Goal: Navigation & Orientation: Find specific page/section

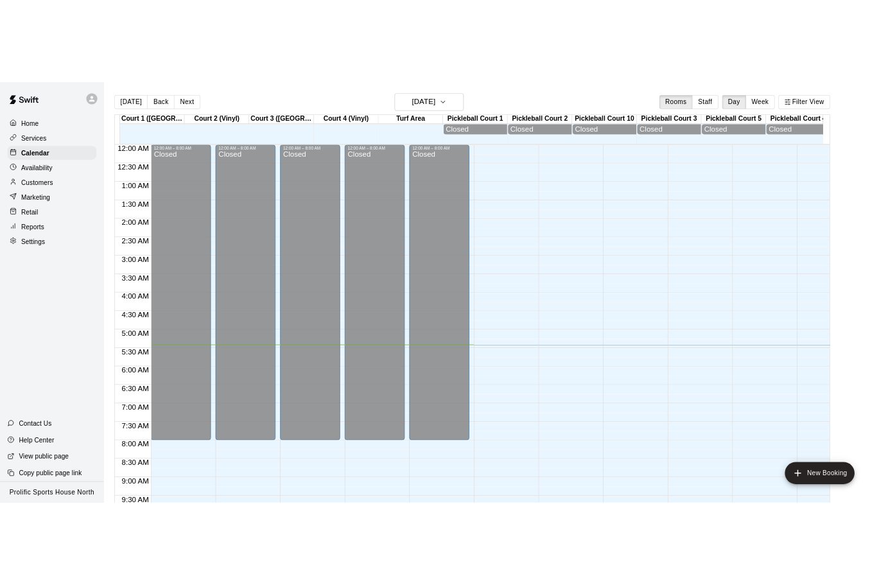
scroll to position [279, 0]
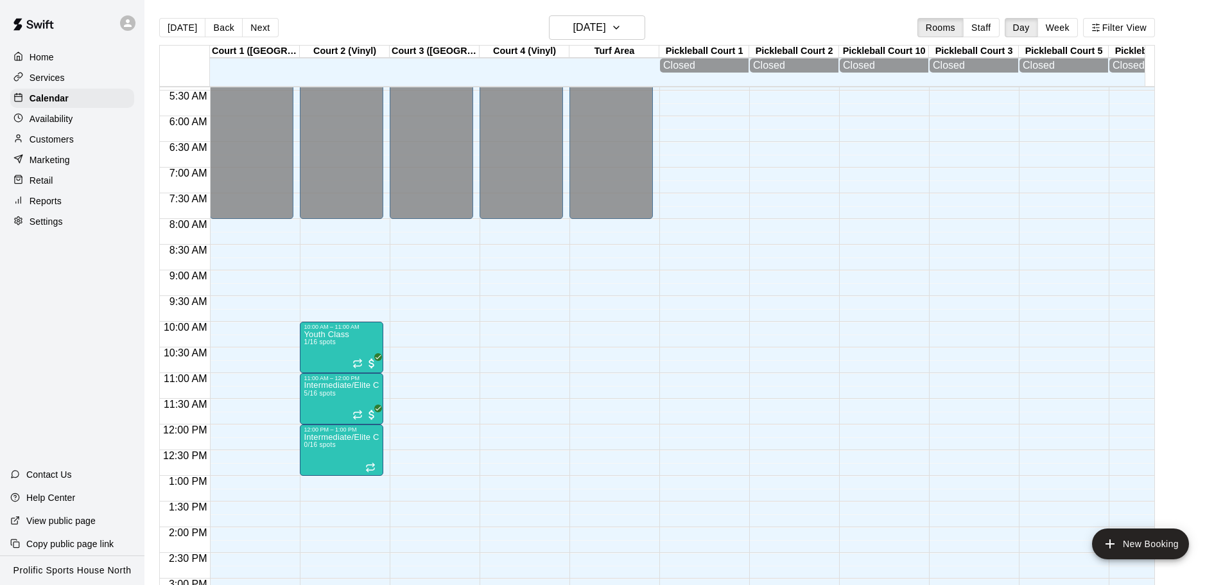
click at [125, 28] on icon at bounding box center [128, 23] width 12 height 12
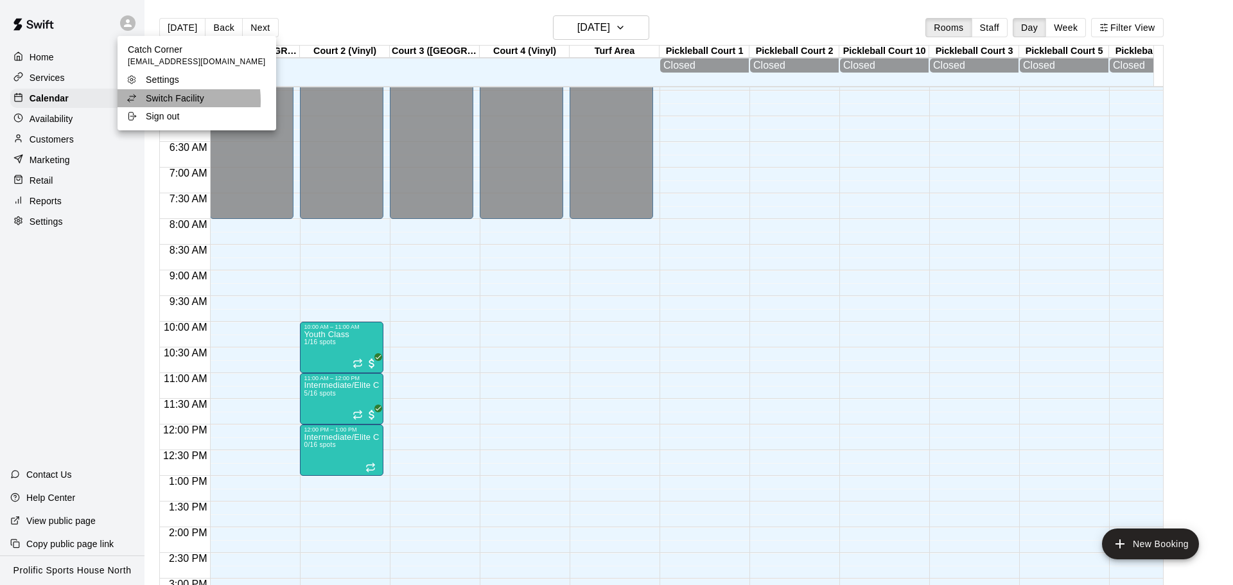
click at [152, 101] on p "Switch Facility" at bounding box center [175, 98] width 58 height 13
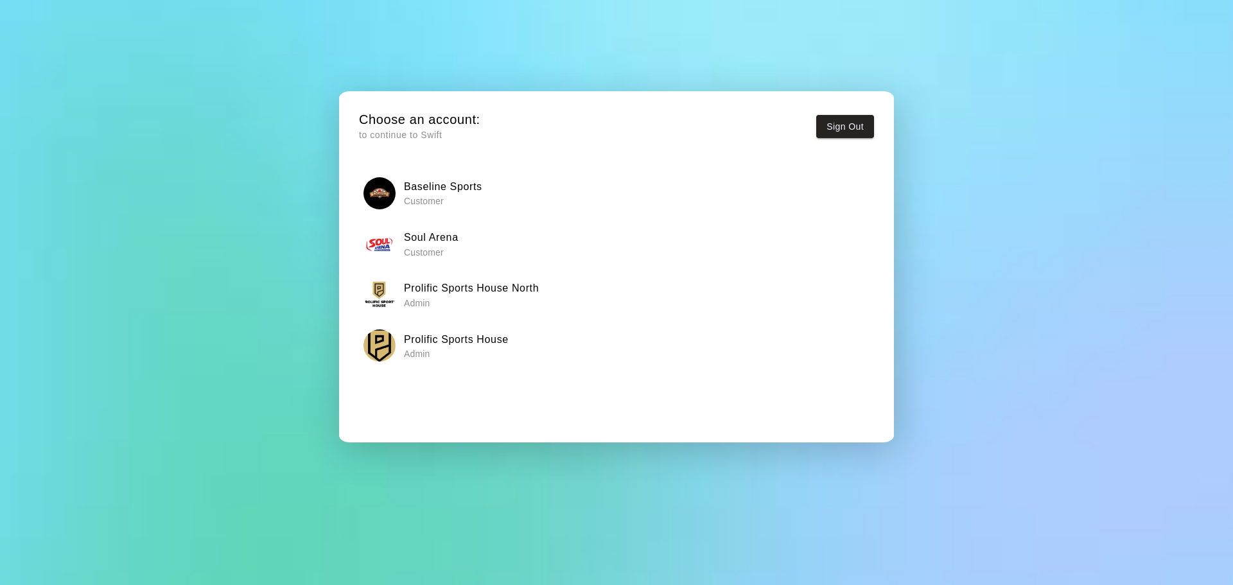
click at [494, 336] on h6 "Prolific Sports House" at bounding box center [456, 339] width 105 height 17
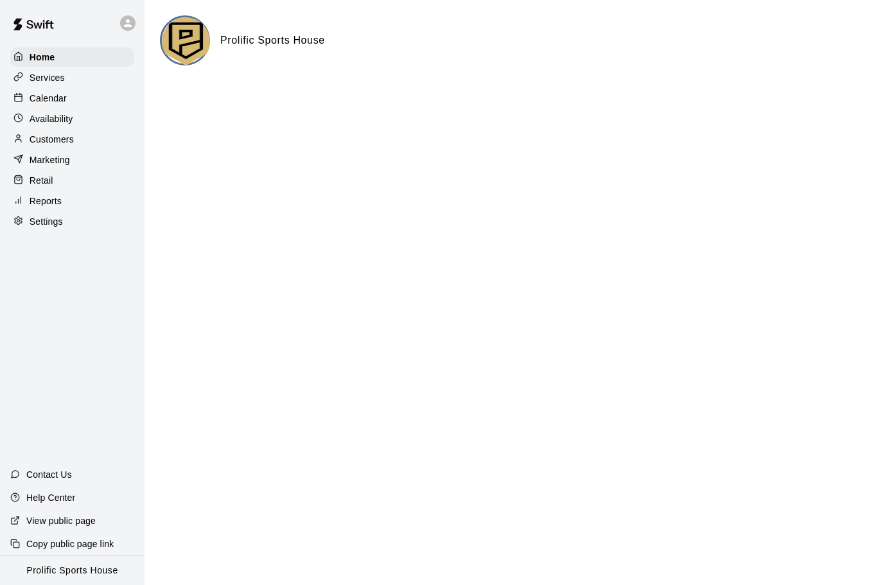
click at [57, 94] on p "Calendar" at bounding box center [48, 98] width 37 height 13
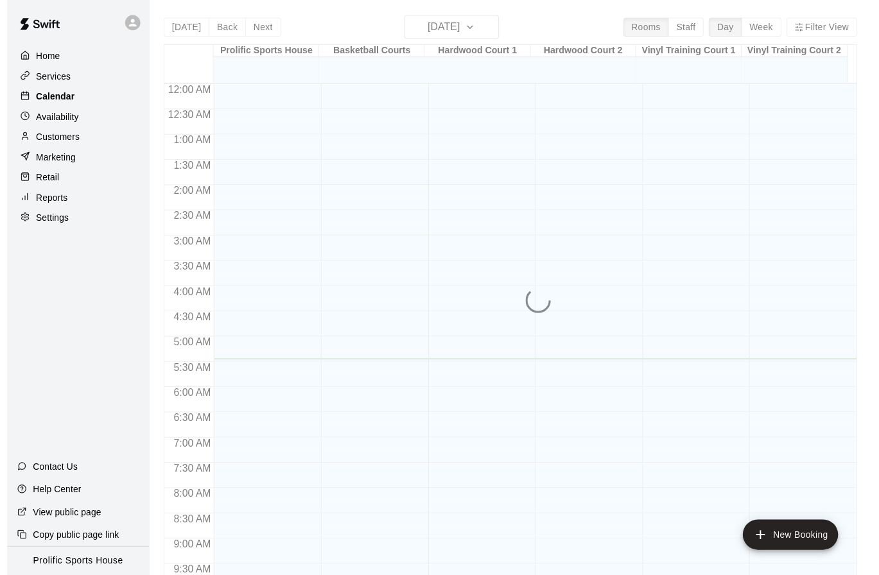
scroll to position [280, 0]
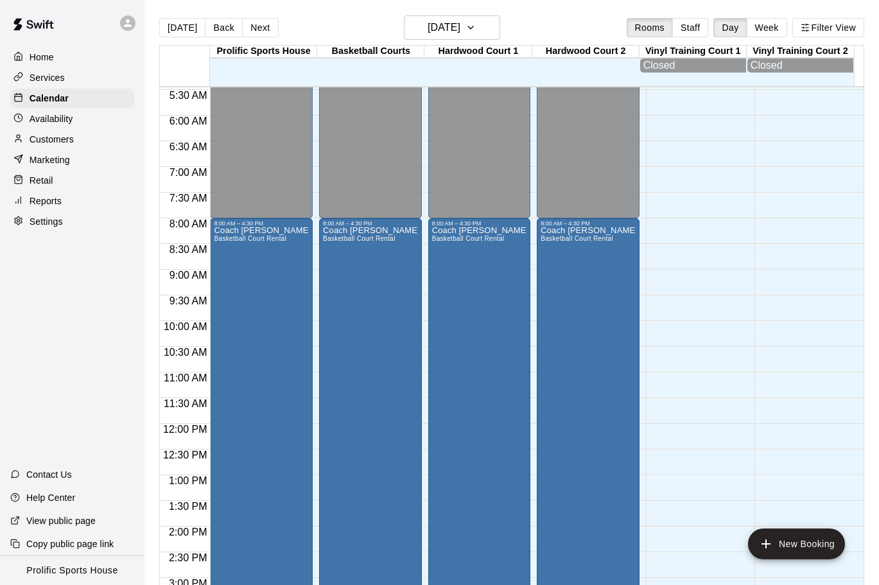
click at [257, 26] on button "Next" at bounding box center [260, 27] width 36 height 19
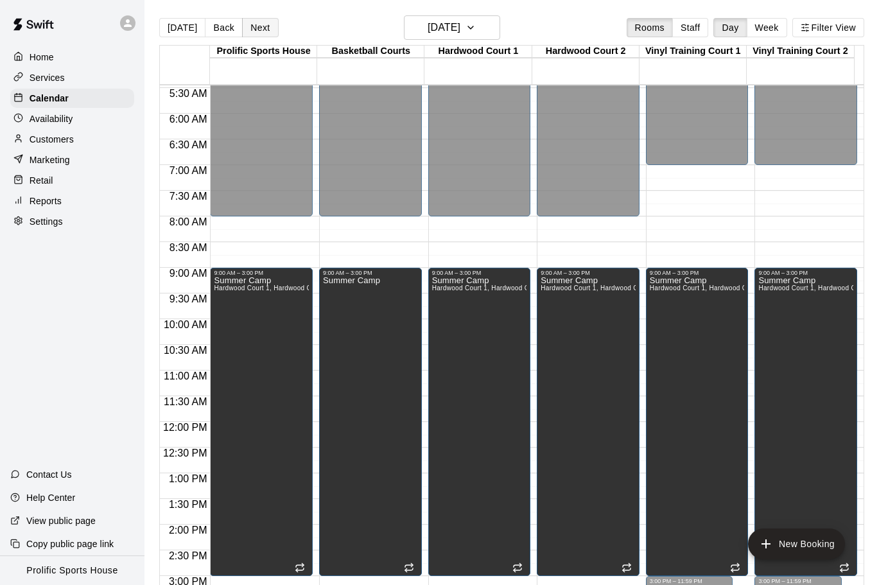
click at [250, 22] on button "Next" at bounding box center [260, 27] width 36 height 19
click at [268, 28] on button "Next" at bounding box center [260, 27] width 36 height 19
click at [249, 27] on button "Next" at bounding box center [260, 27] width 36 height 19
click at [260, 21] on button "Next" at bounding box center [260, 27] width 36 height 19
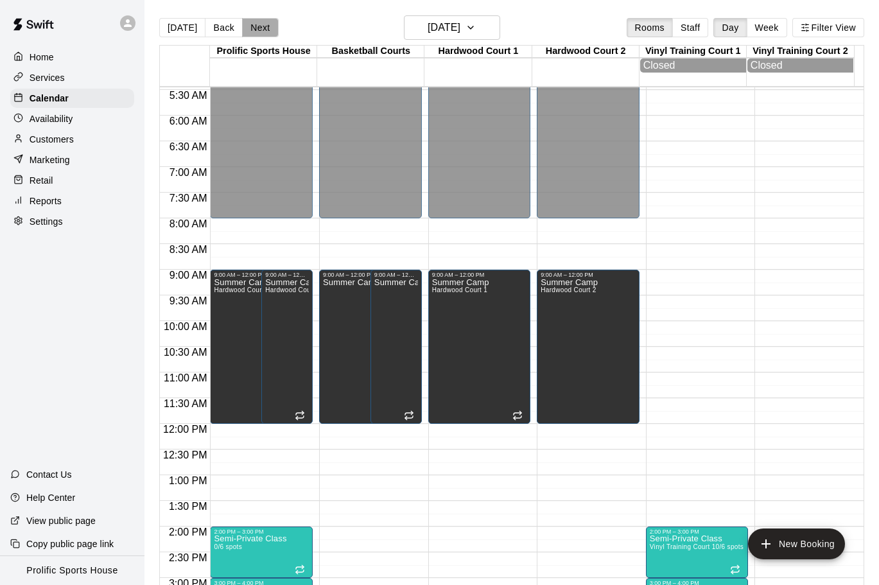
click at [254, 22] on button "Next" at bounding box center [260, 27] width 36 height 19
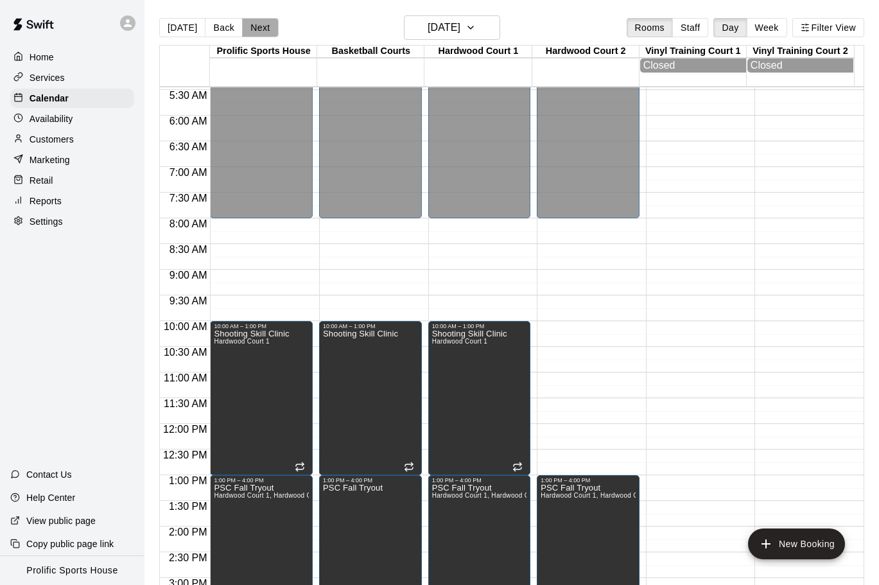
click at [259, 25] on button "Next" at bounding box center [260, 27] width 36 height 19
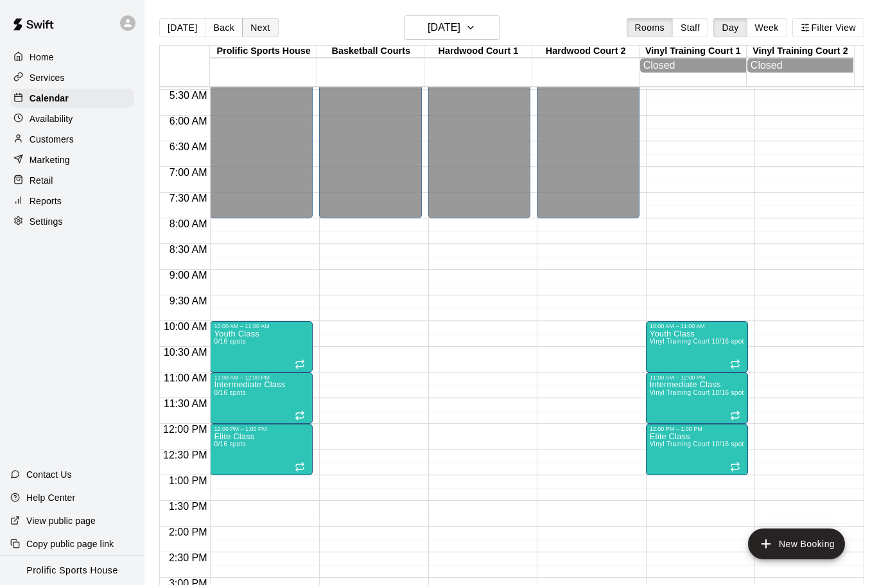
click at [249, 21] on button "Next" at bounding box center [260, 27] width 36 height 19
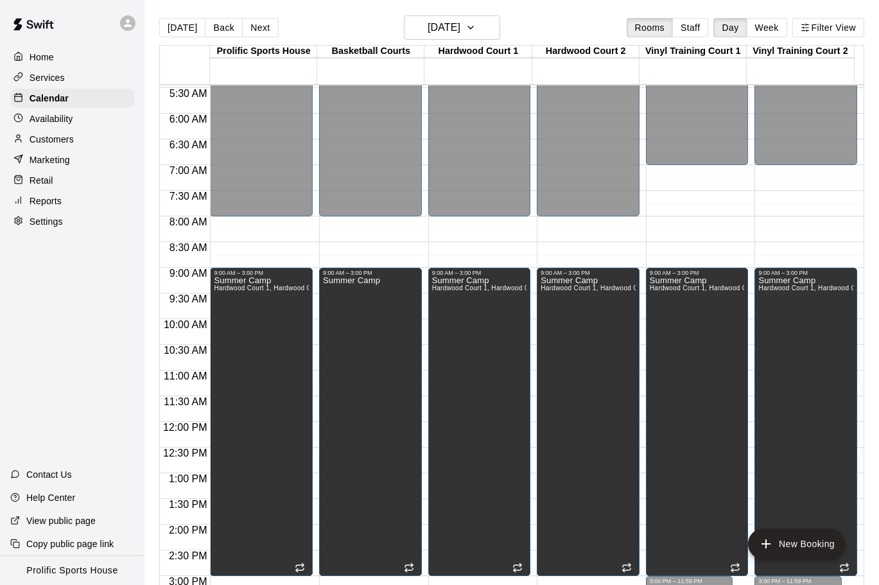
drag, startPoint x: 257, startPoint y: 26, endPoint x: 310, endPoint y: 31, distance: 53.5
click at [257, 26] on button "Next" at bounding box center [260, 27] width 36 height 19
click at [255, 24] on button "Next" at bounding box center [260, 27] width 36 height 19
click at [250, 34] on button "Next" at bounding box center [260, 27] width 36 height 19
click at [247, 27] on button "Next" at bounding box center [260, 27] width 36 height 19
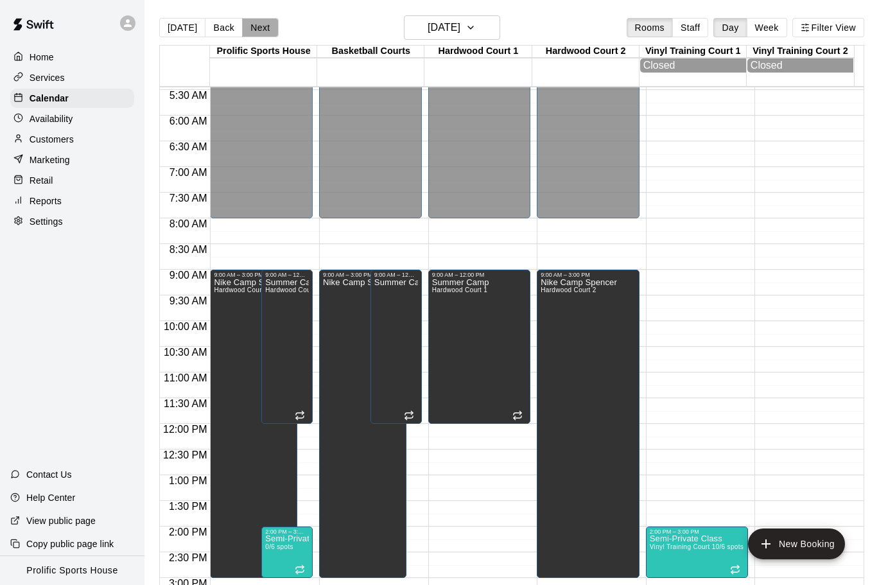
click at [251, 28] on button "Next" at bounding box center [260, 27] width 36 height 19
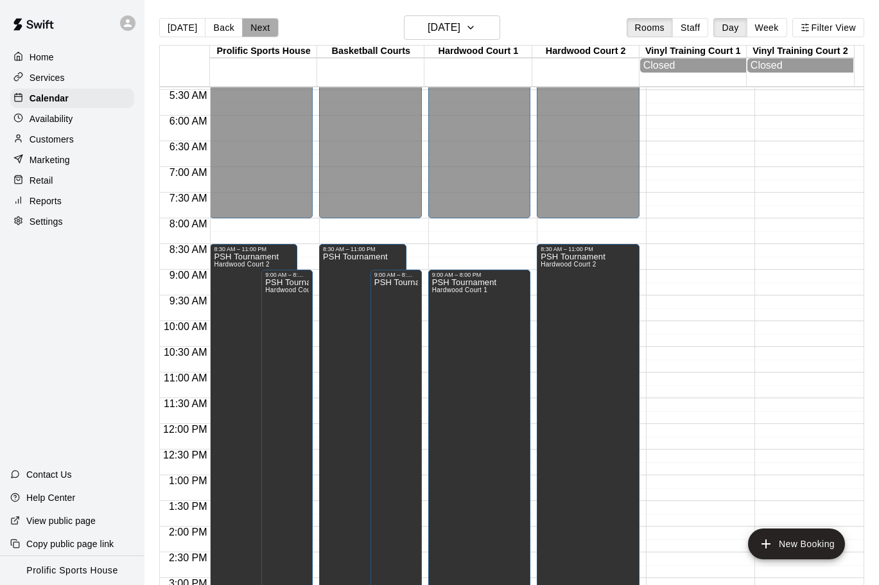
click at [261, 26] on button "Next" at bounding box center [260, 27] width 36 height 19
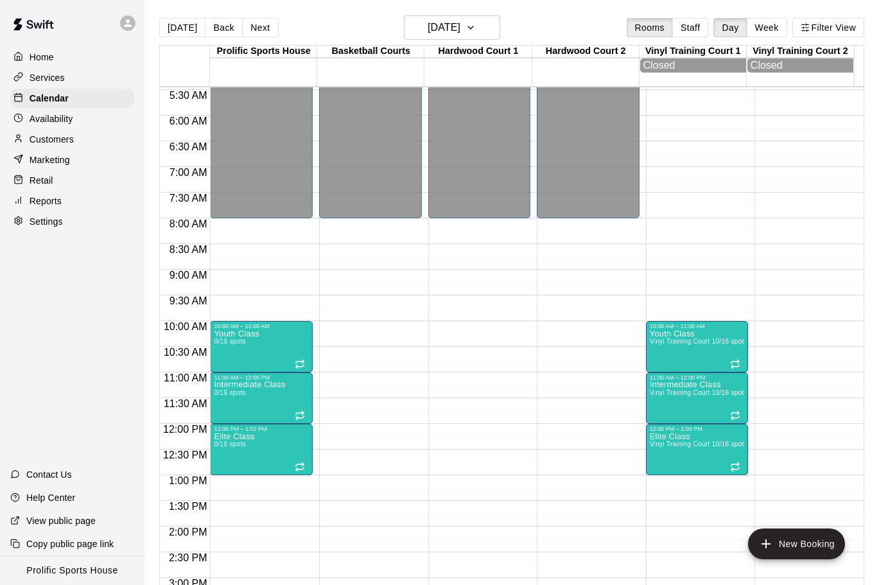
click at [123, 23] on icon at bounding box center [128, 23] width 12 height 12
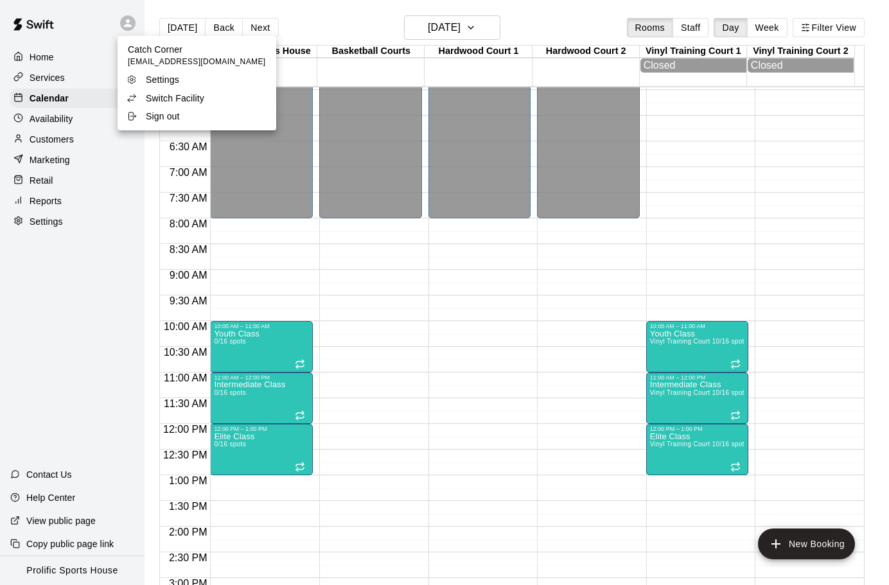
click at [157, 92] on p "Switch Facility" at bounding box center [175, 98] width 58 height 13
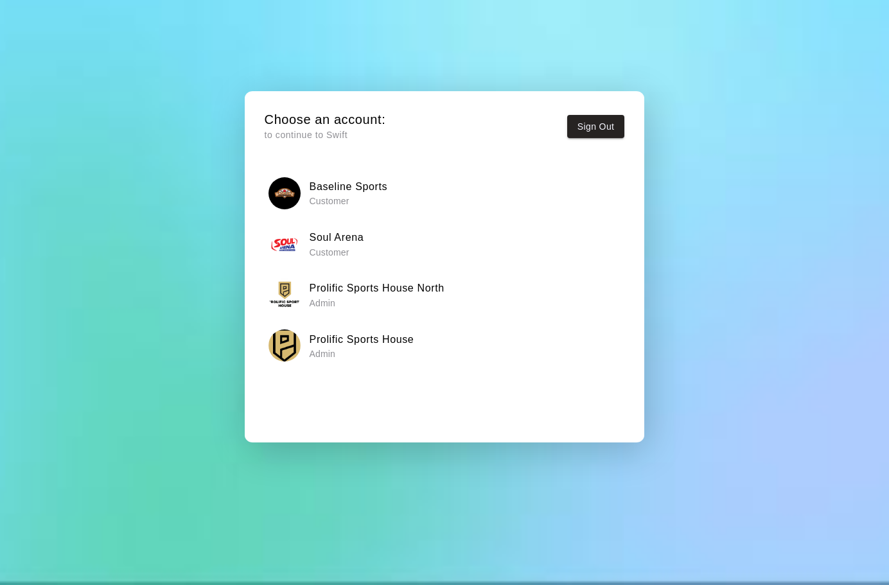
click at [406, 286] on h6 "Prolific Sports House North" at bounding box center [376, 288] width 135 height 17
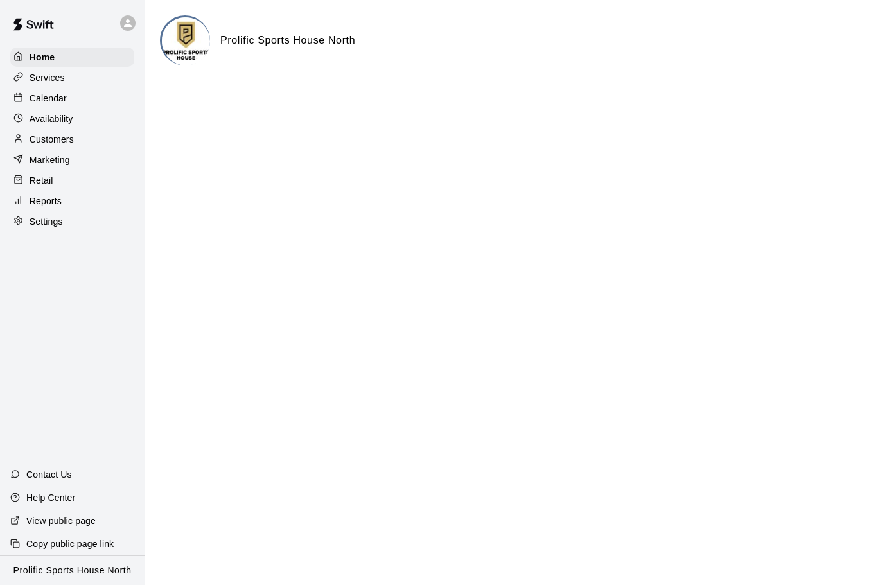
drag, startPoint x: 59, startPoint y: 103, endPoint x: 64, endPoint y: 107, distance: 6.8
click at [59, 103] on p "Calendar" at bounding box center [48, 98] width 37 height 13
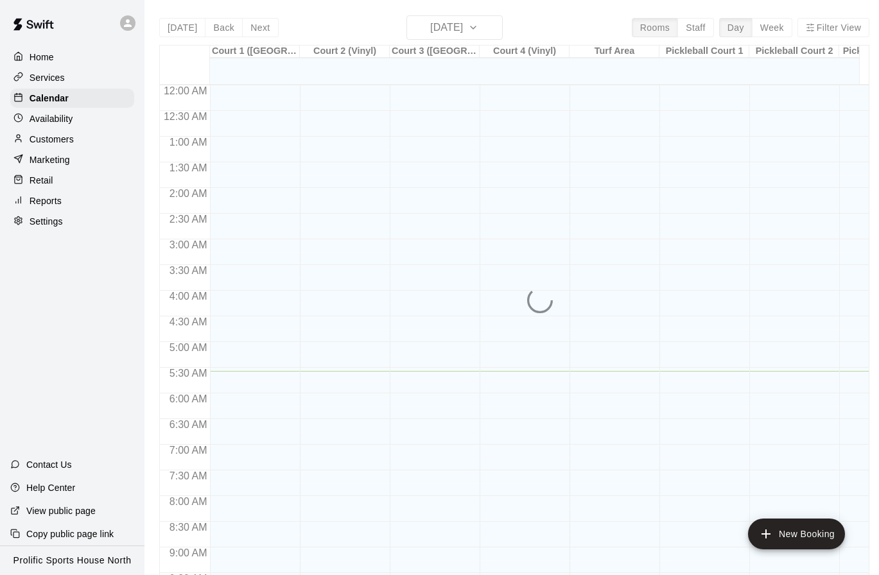
scroll to position [286, 0]
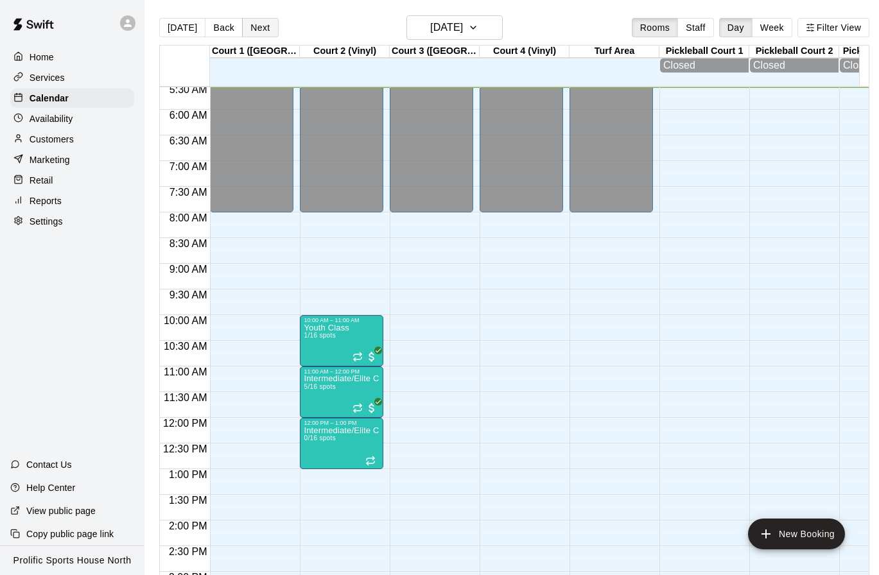
click at [261, 29] on button "Next" at bounding box center [260, 27] width 36 height 19
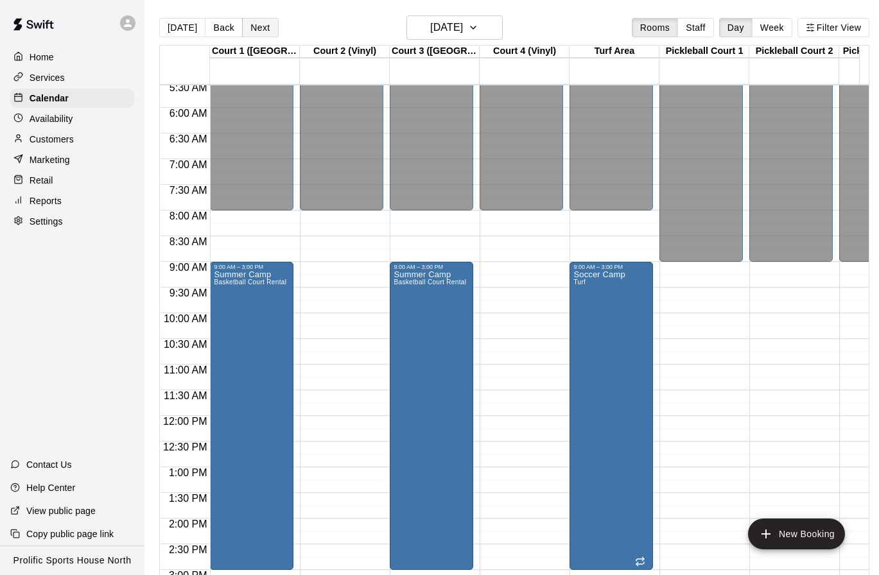
click at [264, 26] on button "Next" at bounding box center [260, 27] width 36 height 19
click at [262, 22] on button "Next" at bounding box center [260, 27] width 36 height 19
click at [252, 25] on button "Next" at bounding box center [260, 27] width 36 height 19
click at [257, 27] on button "Next" at bounding box center [260, 27] width 36 height 19
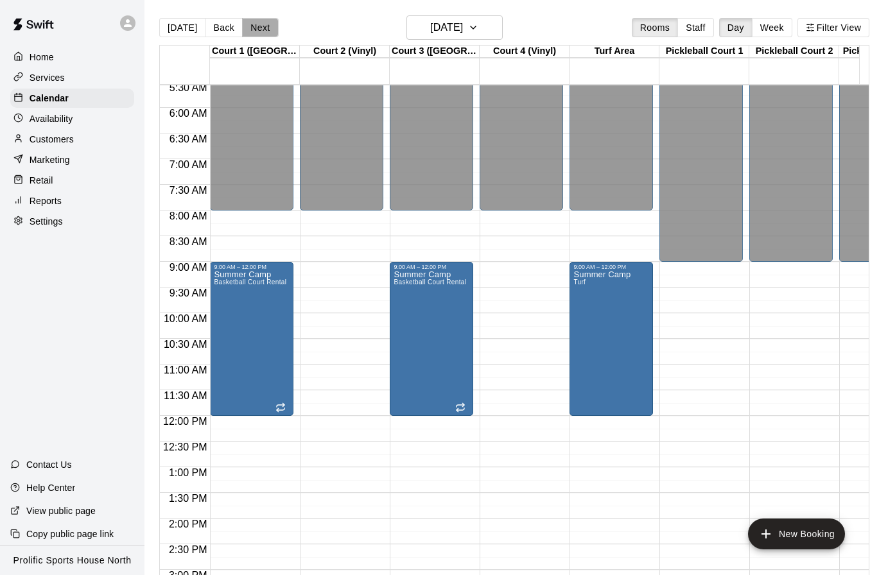
click at [261, 29] on button "Next" at bounding box center [260, 27] width 36 height 19
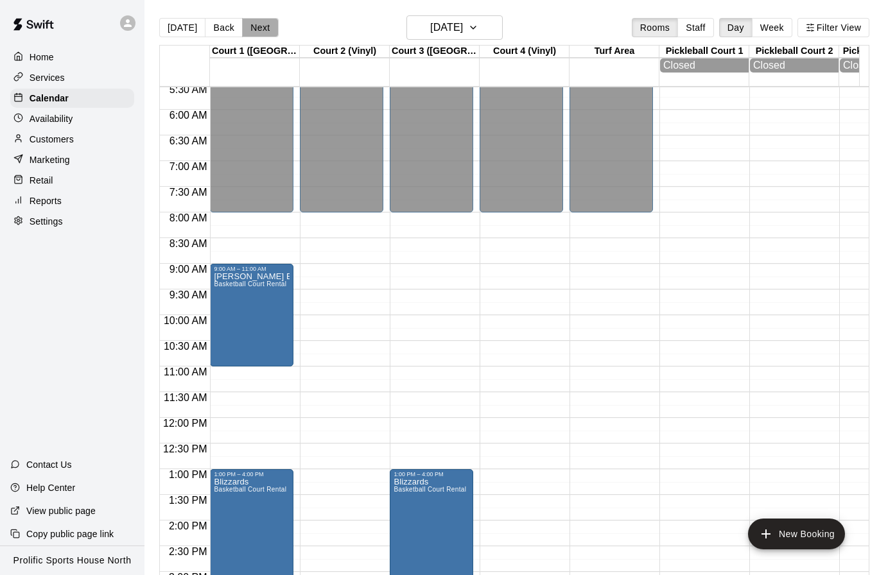
click at [253, 28] on button "Next" at bounding box center [260, 27] width 36 height 19
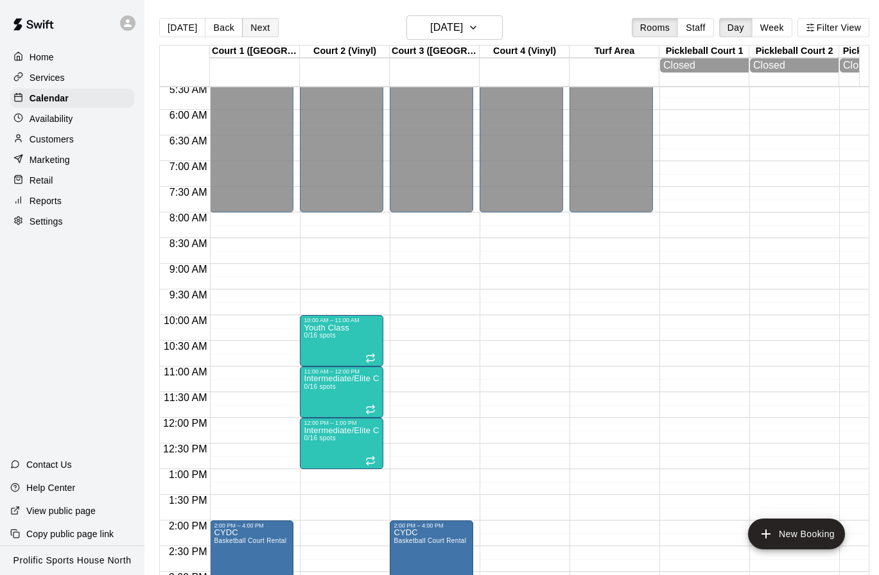
click at [254, 26] on button "Next" at bounding box center [260, 27] width 36 height 19
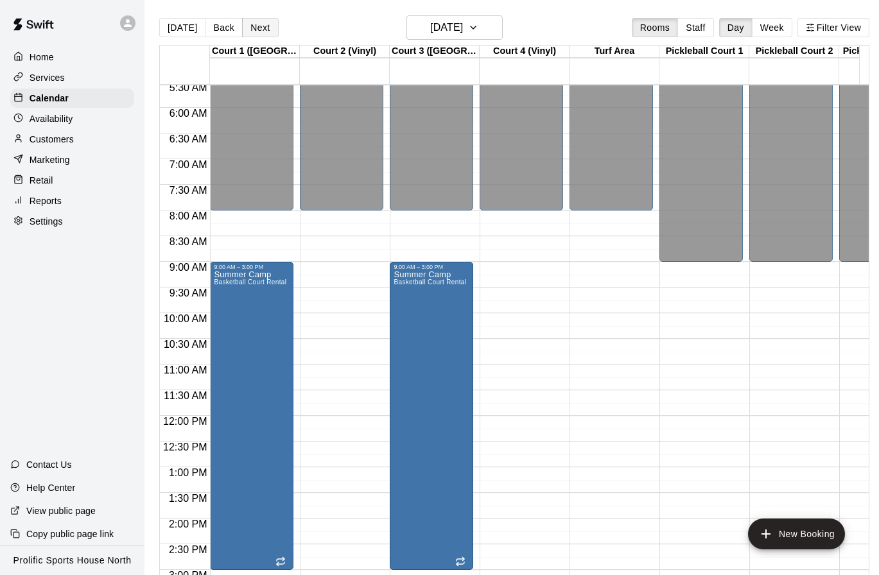
click at [261, 21] on button "Next" at bounding box center [260, 27] width 36 height 19
click at [261, 22] on button "Next" at bounding box center [260, 27] width 36 height 19
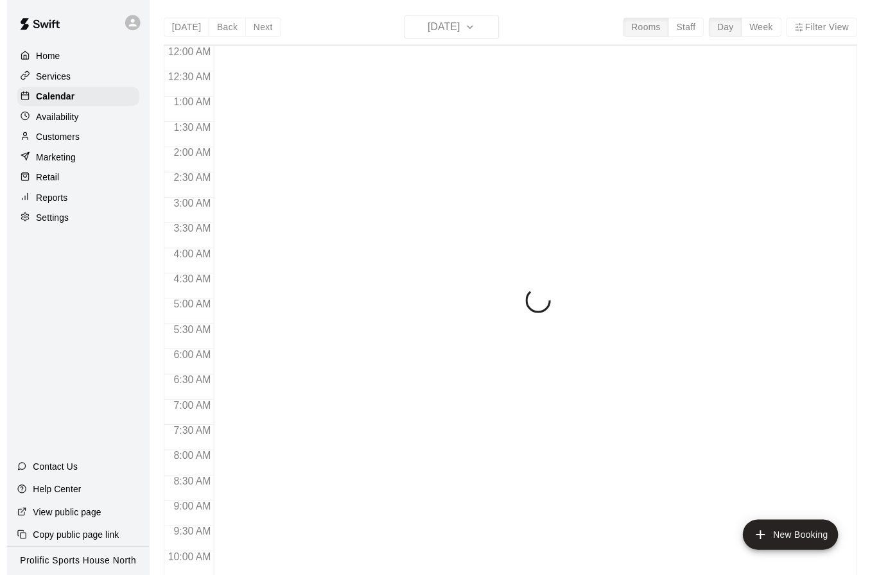
scroll to position [288, 0]
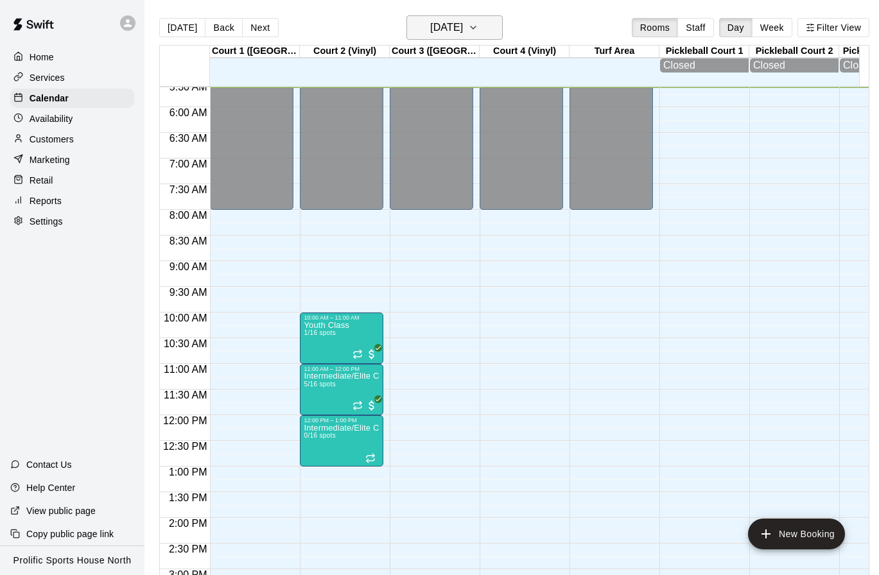
click at [454, 33] on h6 "[DATE]" at bounding box center [446, 28] width 33 height 18
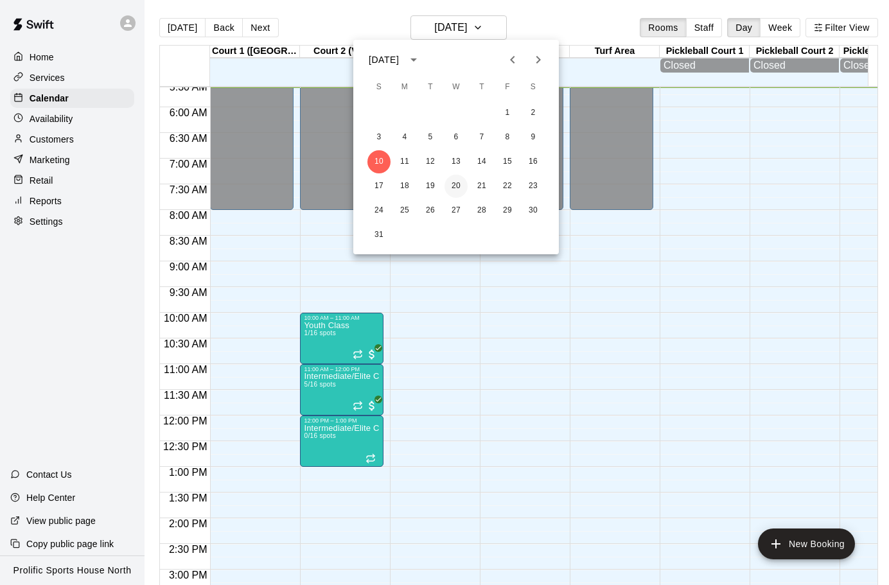
click at [461, 185] on button "20" at bounding box center [455, 186] width 23 height 23
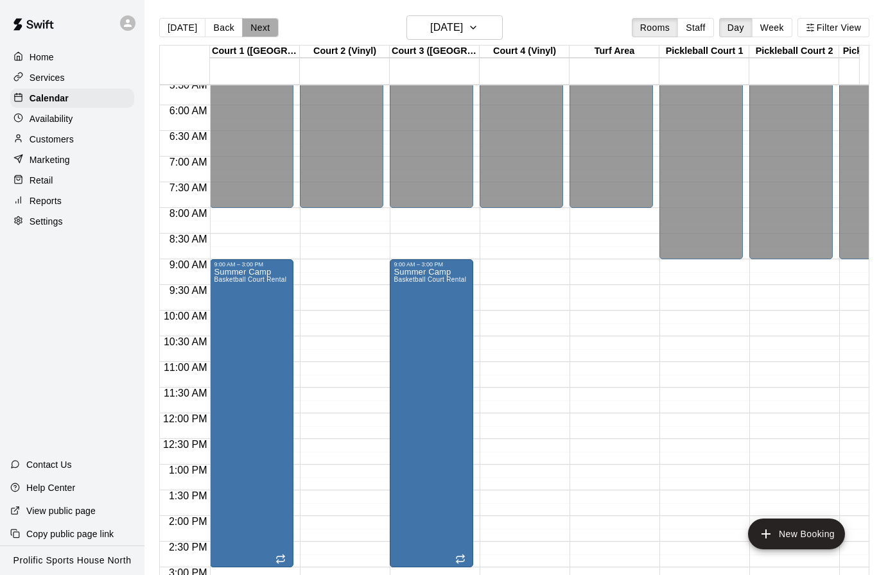
click at [260, 30] on button "Next" at bounding box center [260, 27] width 36 height 19
click at [263, 29] on button "Next" at bounding box center [260, 27] width 36 height 19
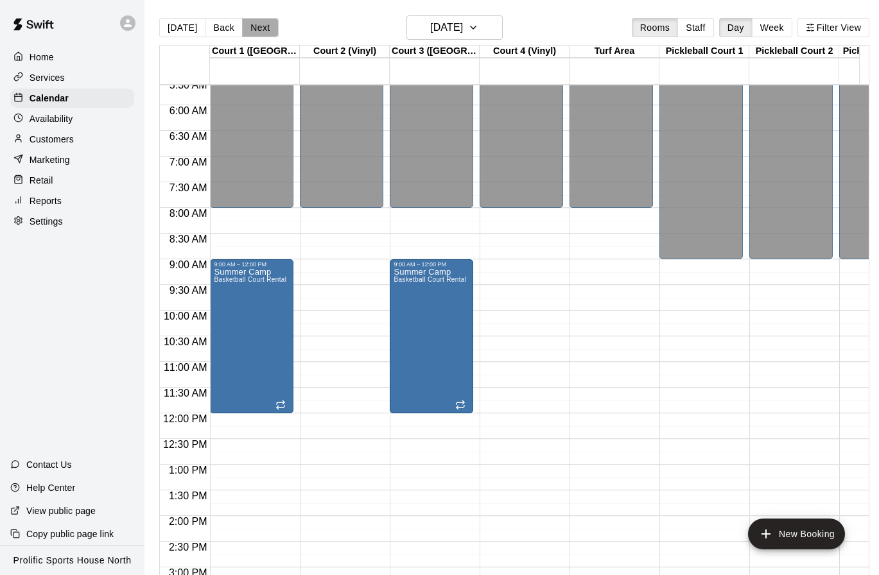
click at [252, 26] on button "Next" at bounding box center [260, 27] width 36 height 19
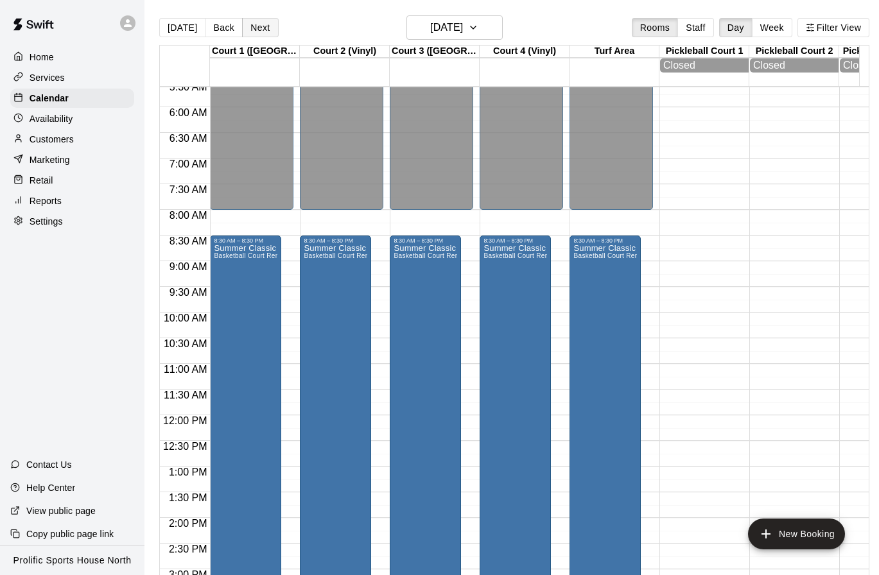
click at [263, 24] on button "Next" at bounding box center [260, 27] width 36 height 19
